Goal: Transaction & Acquisition: Obtain resource

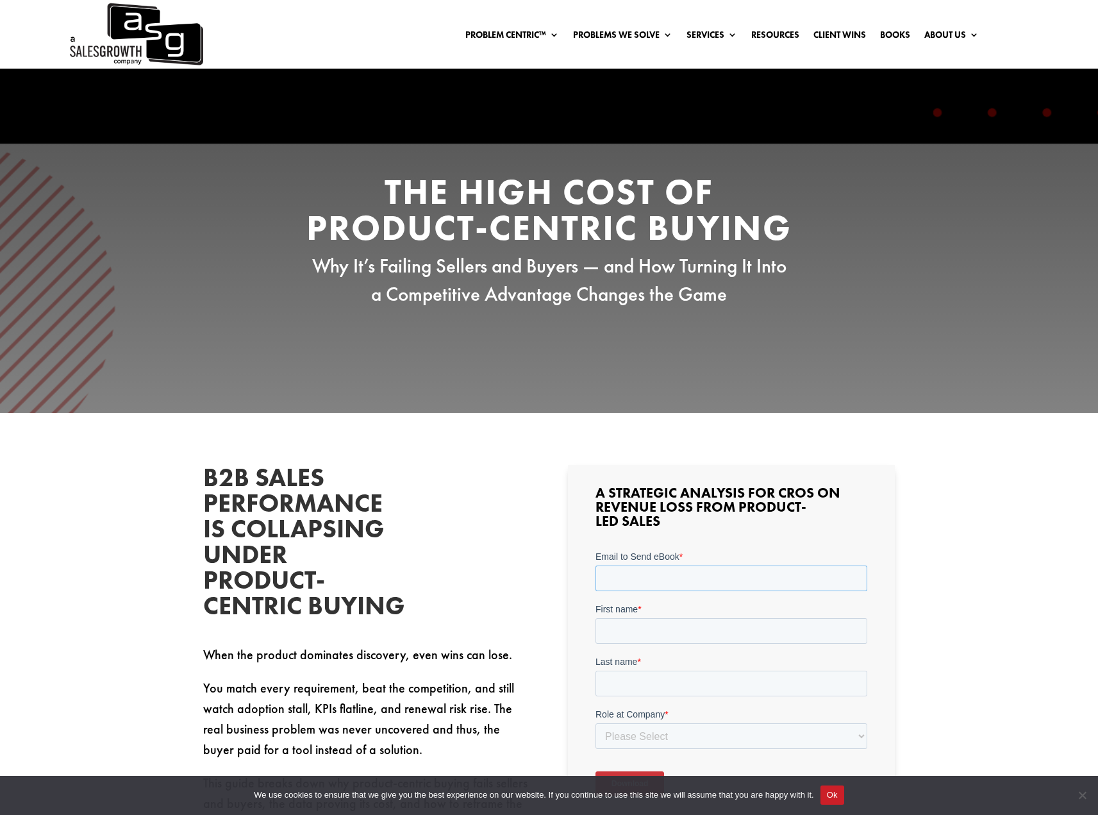
click at [638, 579] on input "Email to Send eBook *" at bounding box center [731, 578] width 272 height 26
click at [633, 578] on input "[EMAIL_ADDRESS][DOMAIN_NAME]" at bounding box center [731, 578] width 272 height 26
type input "[EMAIL_ADDRESS][DOMAIN_NAME]"
drag, startPoint x: 647, startPoint y: 626, endPoint x: 654, endPoint y: 622, distance: 7.5
click at [654, 622] on input "First name *" at bounding box center [731, 631] width 272 height 26
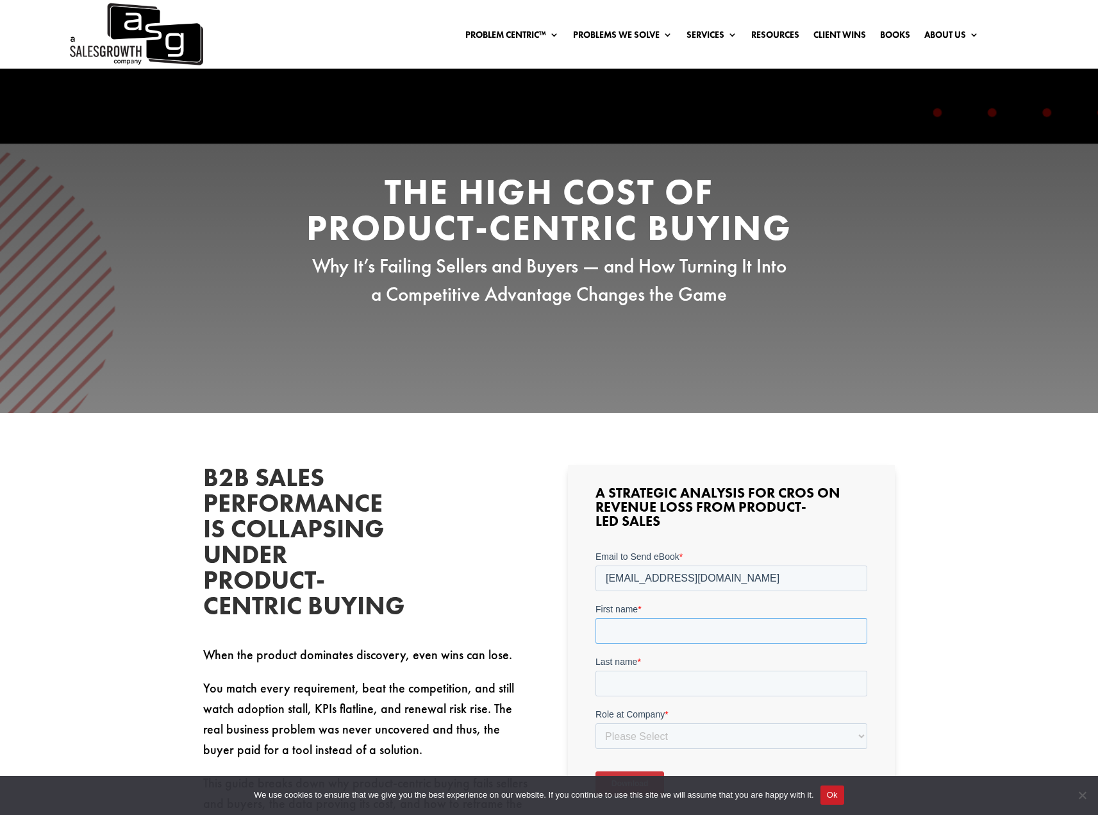
type input "K"
type input "JT"
click at [609, 690] on input "Last name *" at bounding box center [731, 683] width 272 height 26
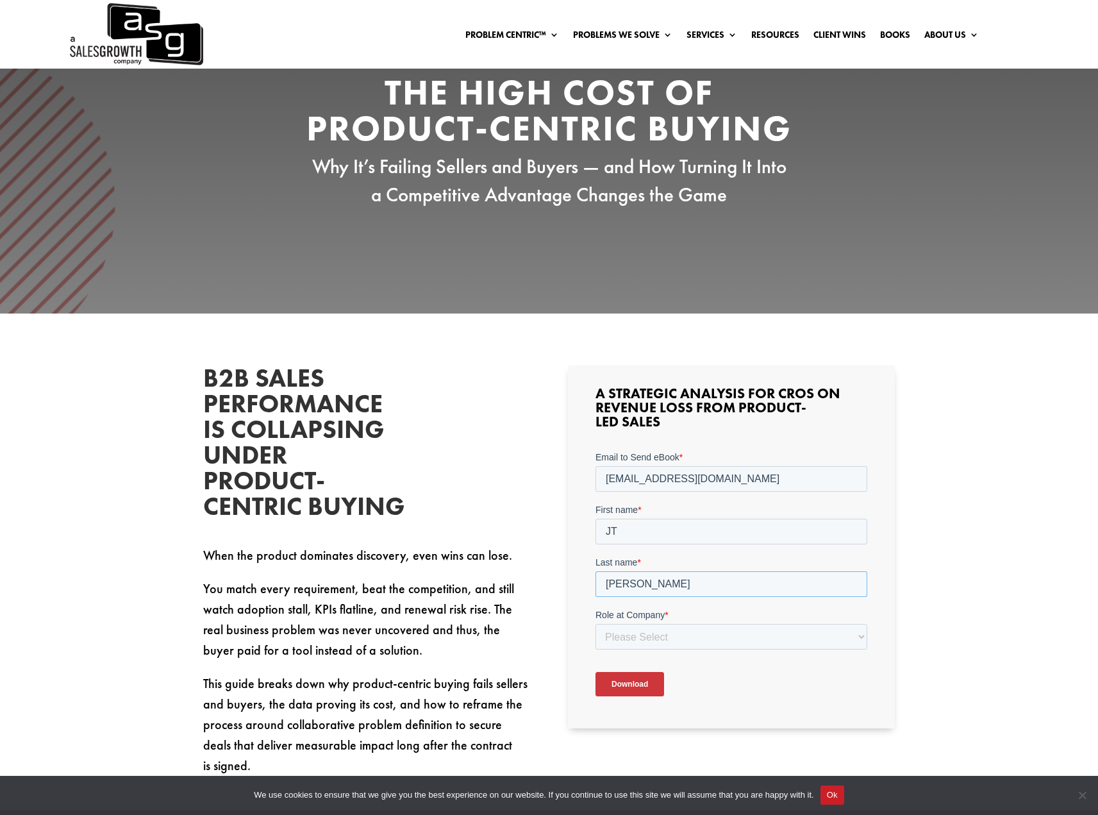
scroll to position [100, 0]
type input "[PERSON_NAME]"
click at [688, 634] on select "Please Select C-Level (CRO, CSO, etc) Senior Leadership (VP of Sales, VP of Ena…" at bounding box center [731, 636] width 272 height 26
select select "C-Level (CRO, CSO, etc)"
click at [595, 623] on select "Please Select C-Level (CRO, CSO, etc) Senior Leadership (VP of Sales, VP of Ena…" at bounding box center [731, 636] width 272 height 26
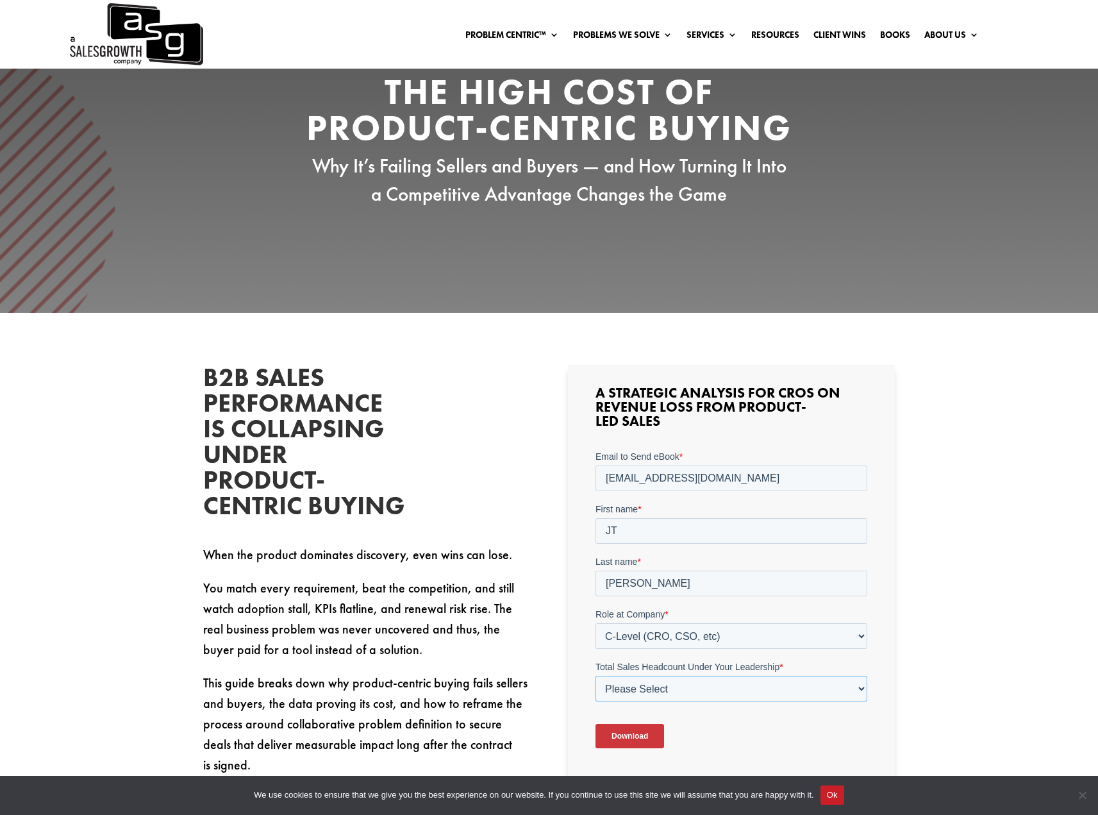
click at [845, 690] on select "Please Select Just Me 1-9 [PHONE_NUMBER] [PHONE_NUMBER]+" at bounding box center [731, 689] width 272 height 26
click at [595, 676] on select "Please Select Just Me 1-9 [PHONE_NUMBER] [PHONE_NUMBER]+" at bounding box center [731, 689] width 272 height 26
click at [687, 688] on select "Please Select Just Me 1-9 [PHONE_NUMBER] [PHONE_NUMBER]+" at bounding box center [731, 689] width 272 height 26
select select "Just Me"
click at [595, 676] on select "Please Select Just Me 1-9 [PHONE_NUMBER] [PHONE_NUMBER]+" at bounding box center [731, 689] width 272 height 26
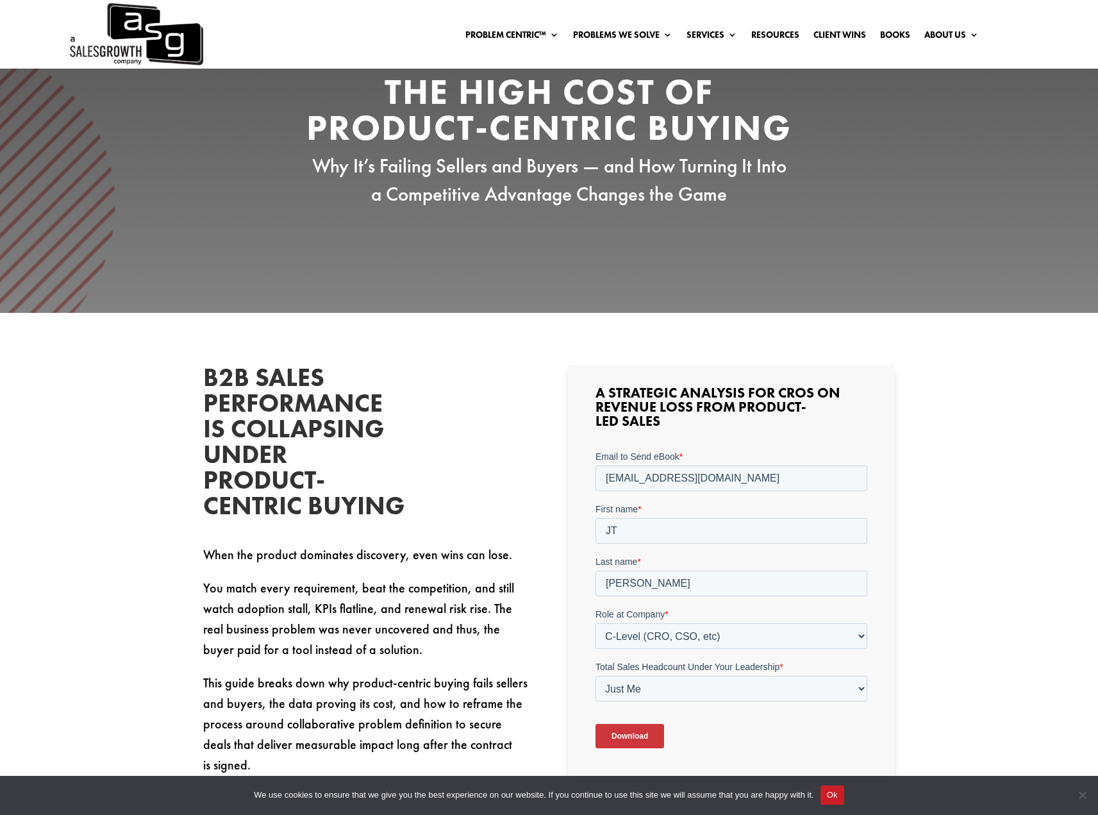
click at [640, 734] on input "Download" at bounding box center [629, 736] width 69 height 24
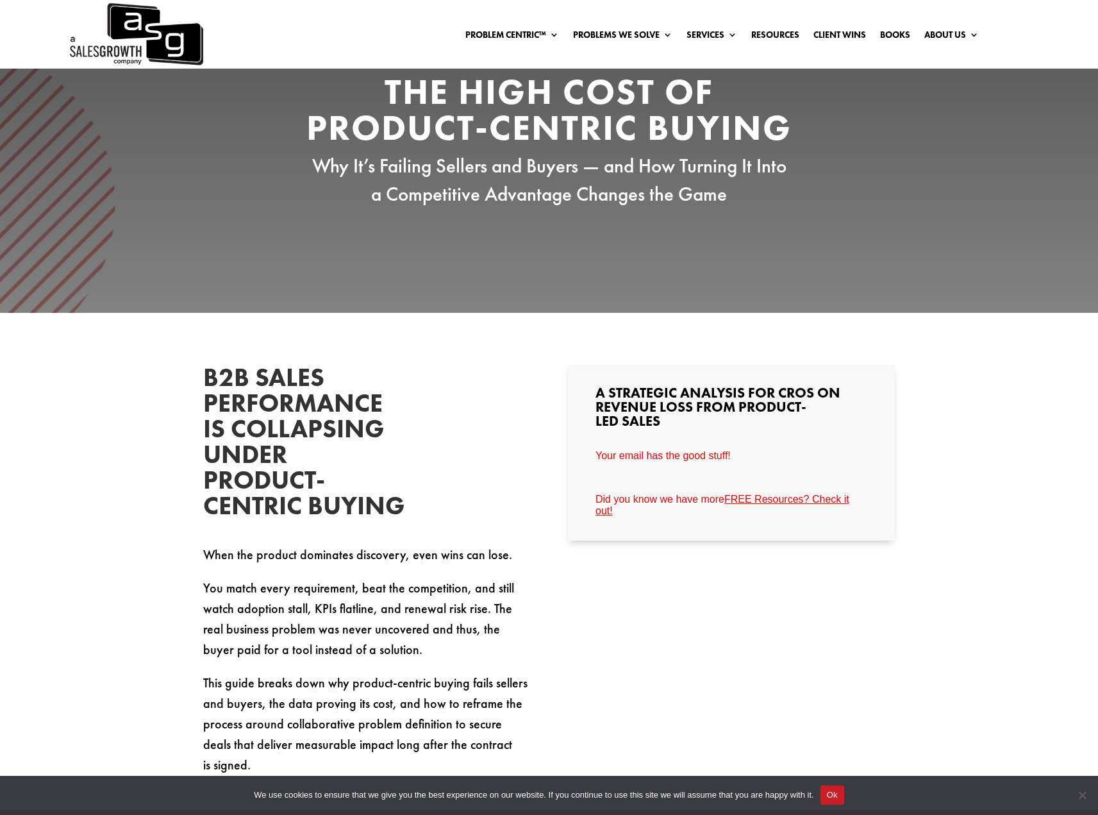
click at [794, 500] on link "FREE Resources? Check it out!" at bounding box center [722, 505] width 254 height 22
